Goal: Task Accomplishment & Management: Manage account settings

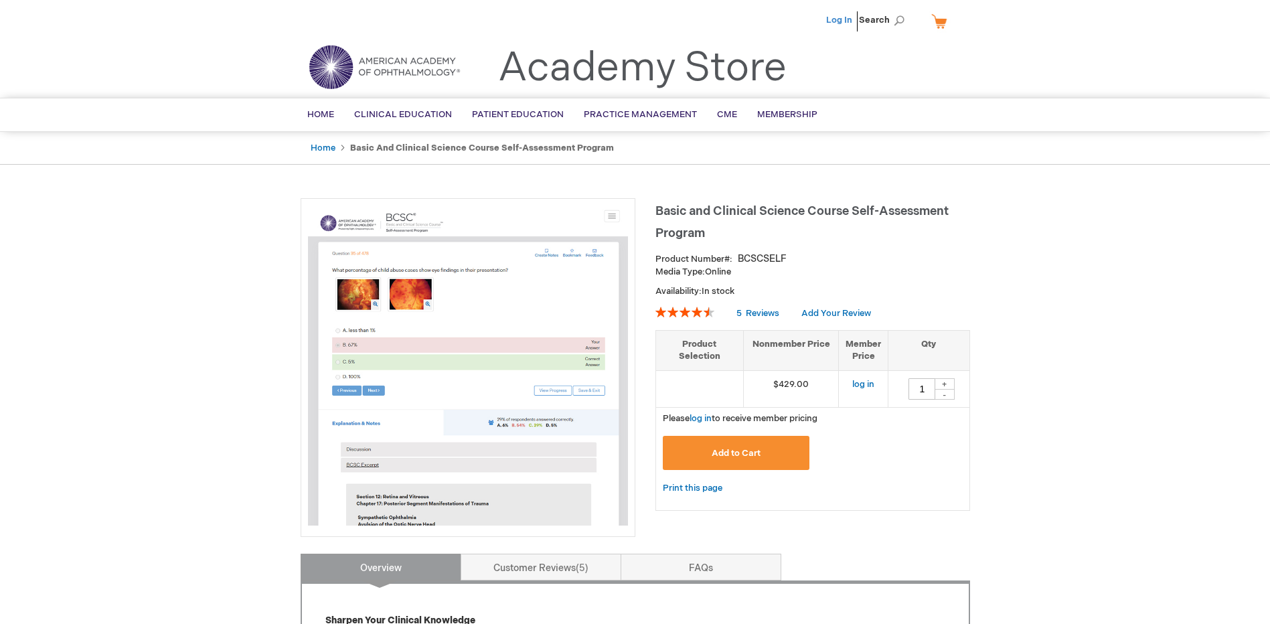
click at [840, 16] on link "Log In" at bounding box center [839, 20] width 26 height 11
click at [317, 113] on span "Home" at bounding box center [320, 114] width 27 height 11
click at [792, 15] on span "Adam Goldman" at bounding box center [773, 20] width 74 height 11
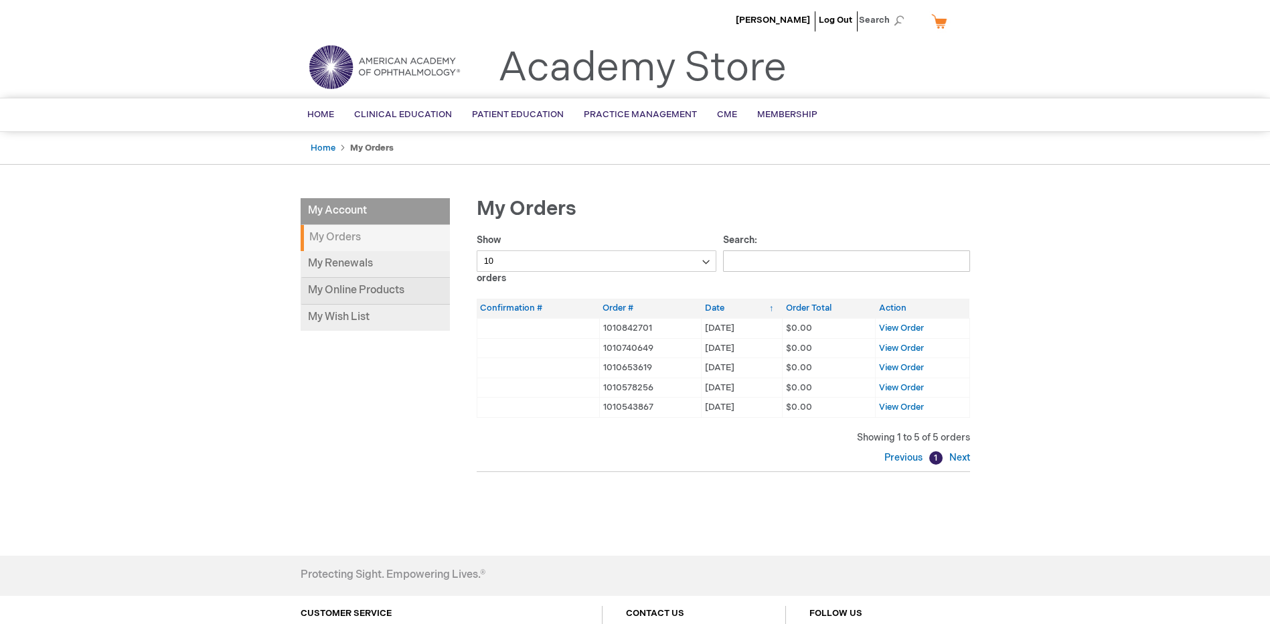
click at [348, 290] on link "My Online Products" at bounding box center [375, 291] width 149 height 27
